Goal: Information Seeking & Learning: Learn about a topic

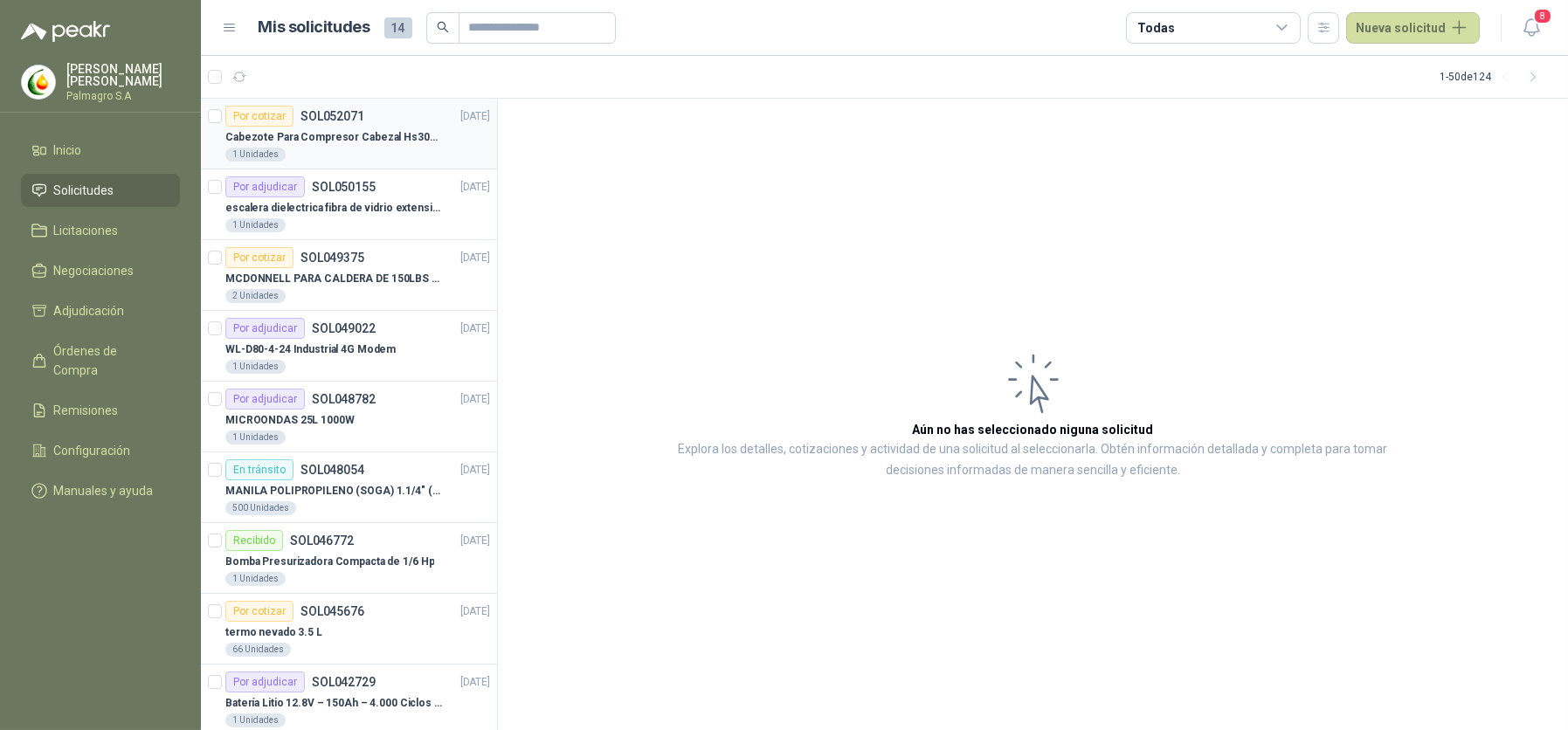
drag, startPoint x: 0, startPoint y: 0, endPoint x: 323, endPoint y: 132, distance: 348.9
click at [323, 133] on p "Cabezote Para Compresor Cabezal Hs3065a Nuevo Marca 3hp" at bounding box center [334, 138] width 218 height 17
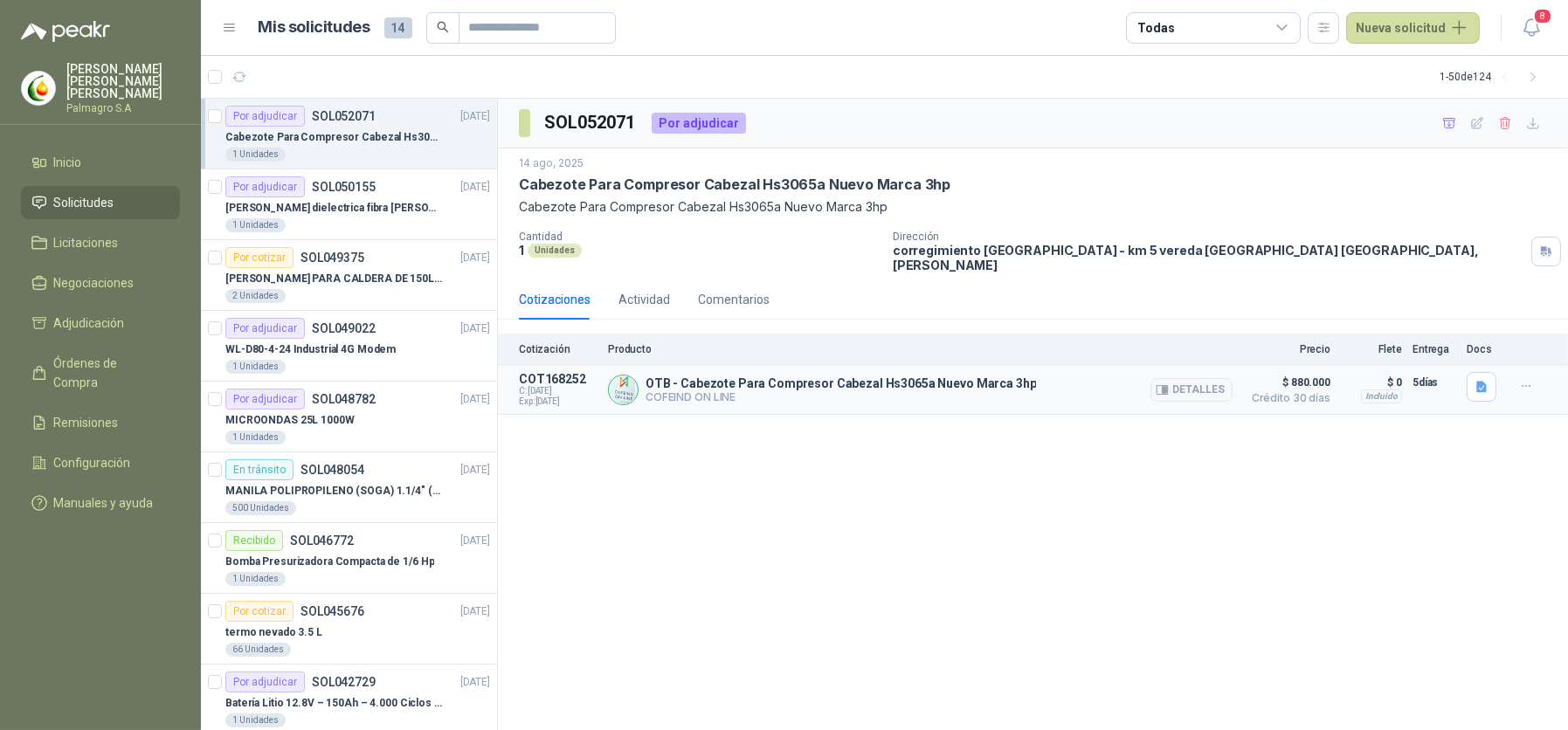
click at [826, 376] on p "OTB - Cabezote Para Compresor Cabezal Hs3065a Nuevo Marca 3hp" at bounding box center [840, 383] width 390 height 14
click at [1496, 373] on div at bounding box center [1483, 390] width 35 height 35
click at [1475, 380] on icon "button" at bounding box center [1481, 388] width 15 height 15
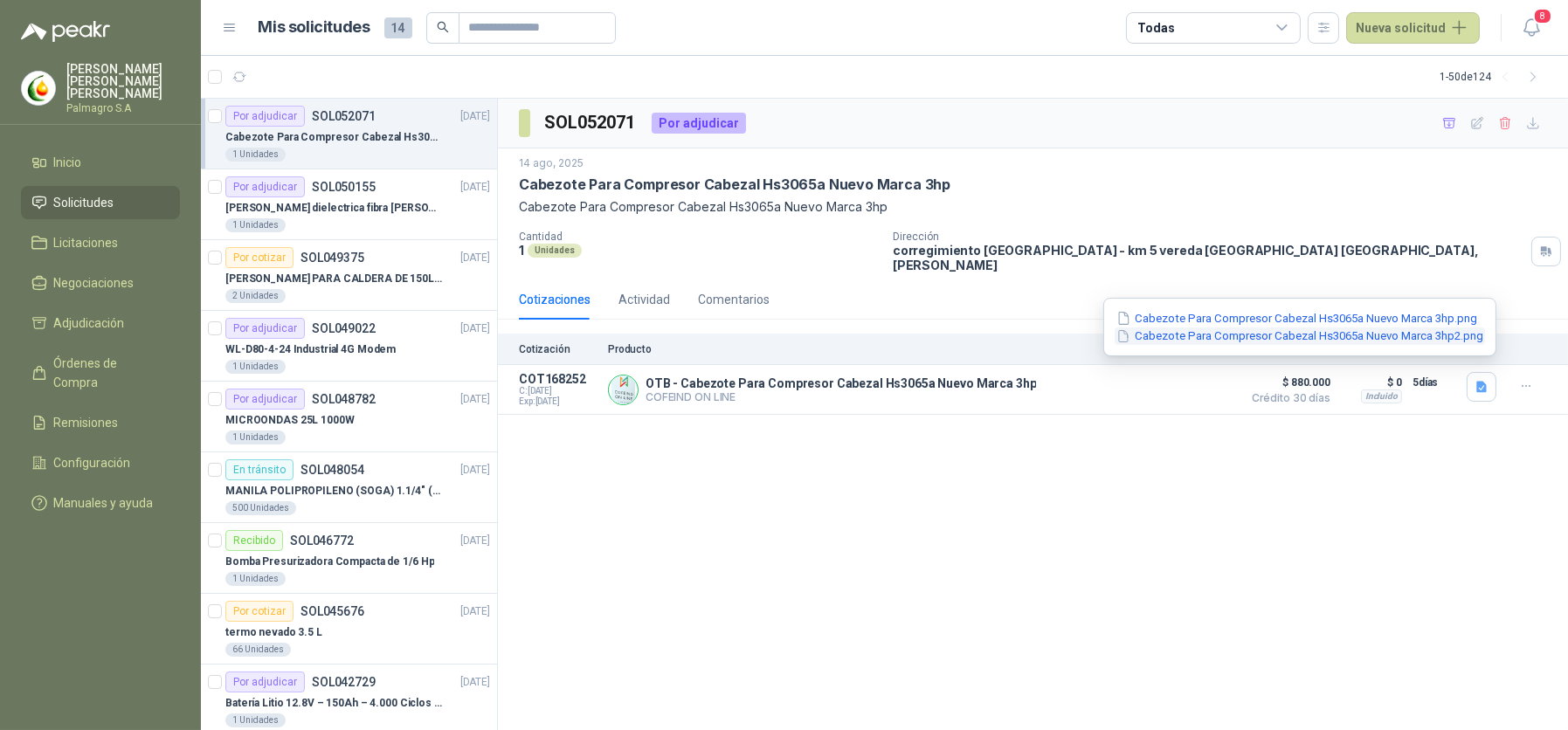
click at [1345, 335] on button "Cabezote Para Compresor Cabezal Hs3065a Nuevo Marca 3hp2.png" at bounding box center [1299, 336] width 371 height 18
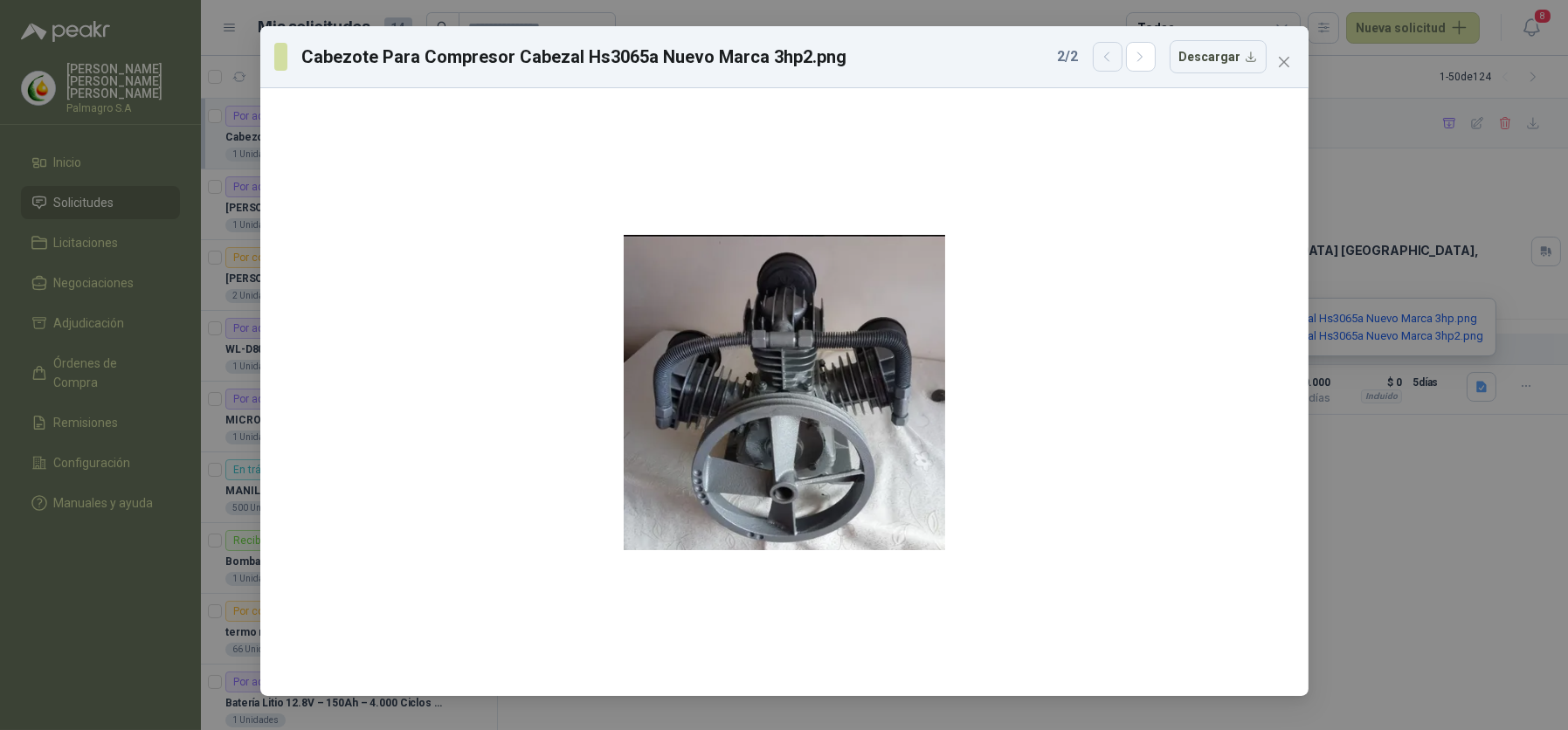
click at [1109, 58] on icon "button" at bounding box center [1107, 57] width 5 height 8
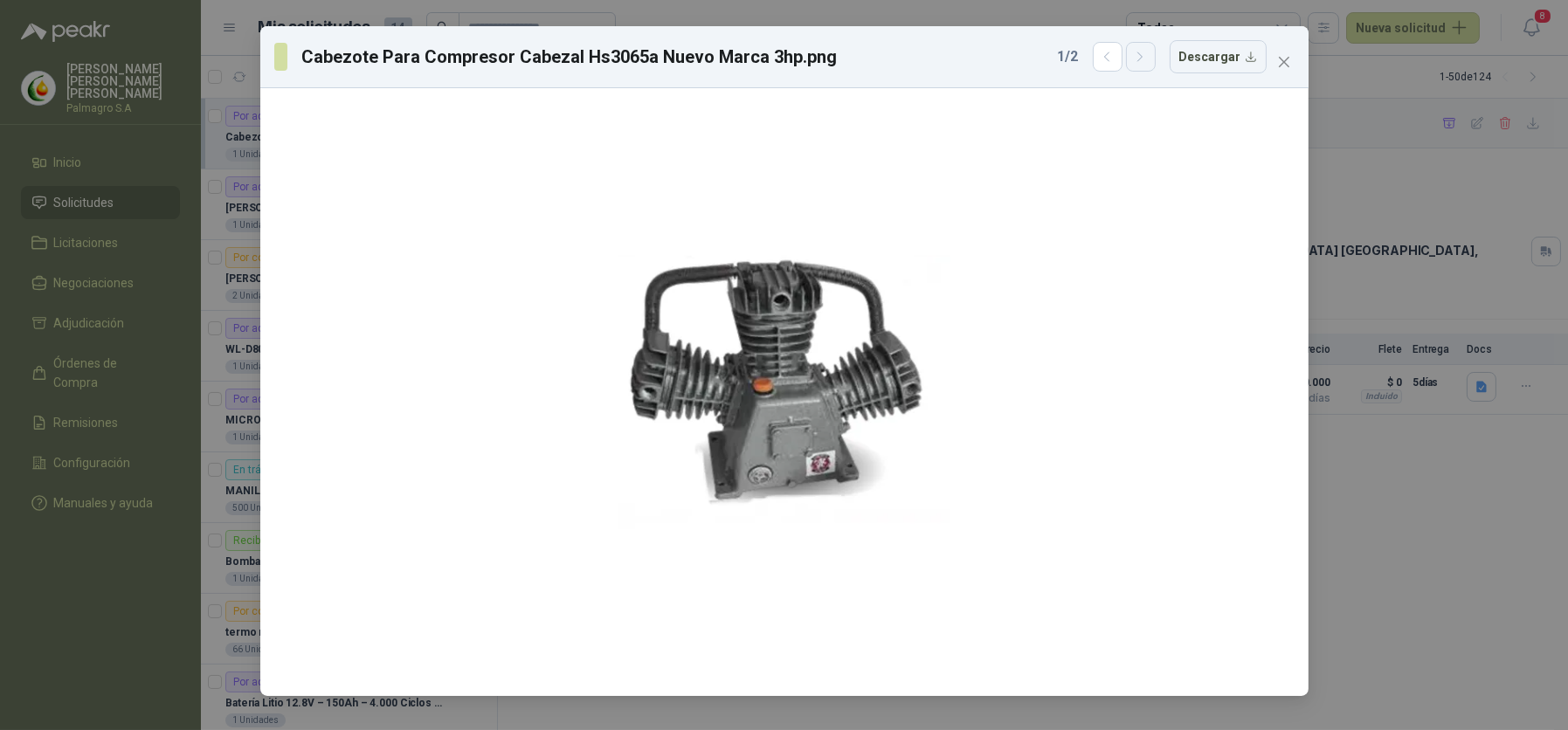
click at [1144, 55] on icon "button" at bounding box center [1140, 58] width 15 height 15
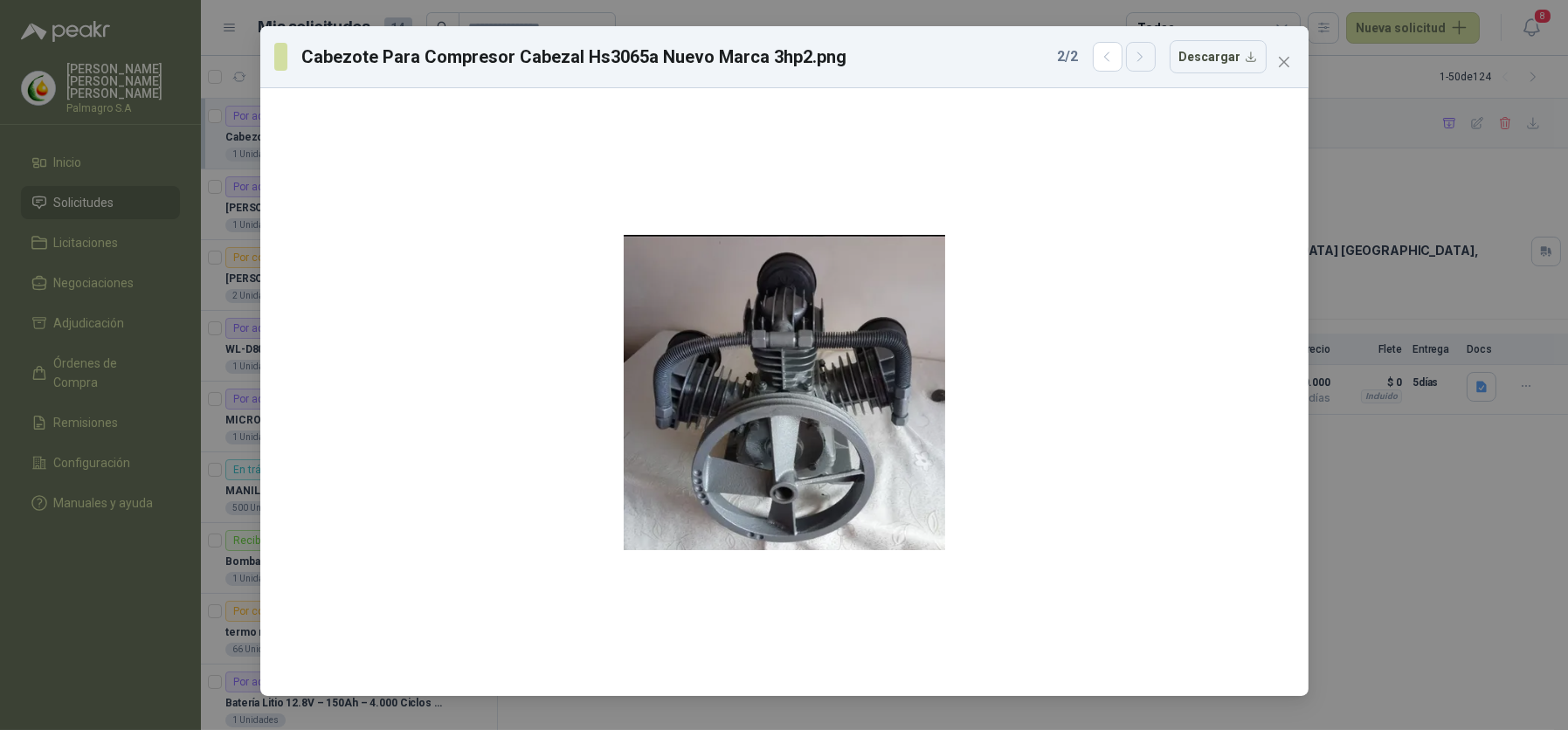
click at [1144, 55] on icon "button" at bounding box center [1140, 58] width 15 height 15
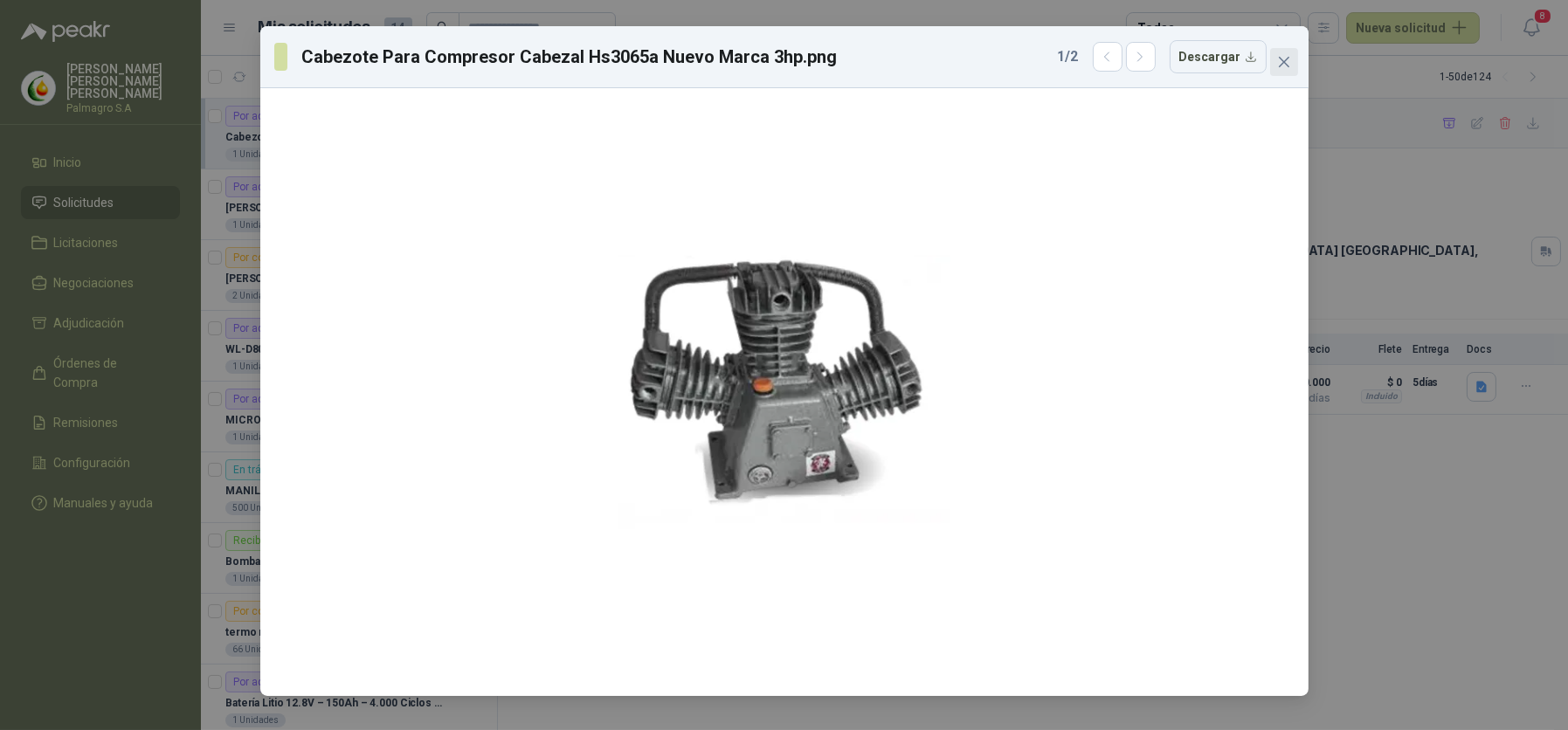
click at [1280, 59] on icon "close" at bounding box center [1282, 61] width 10 height 10
